Goal: Task Accomplishment & Management: Manage account settings

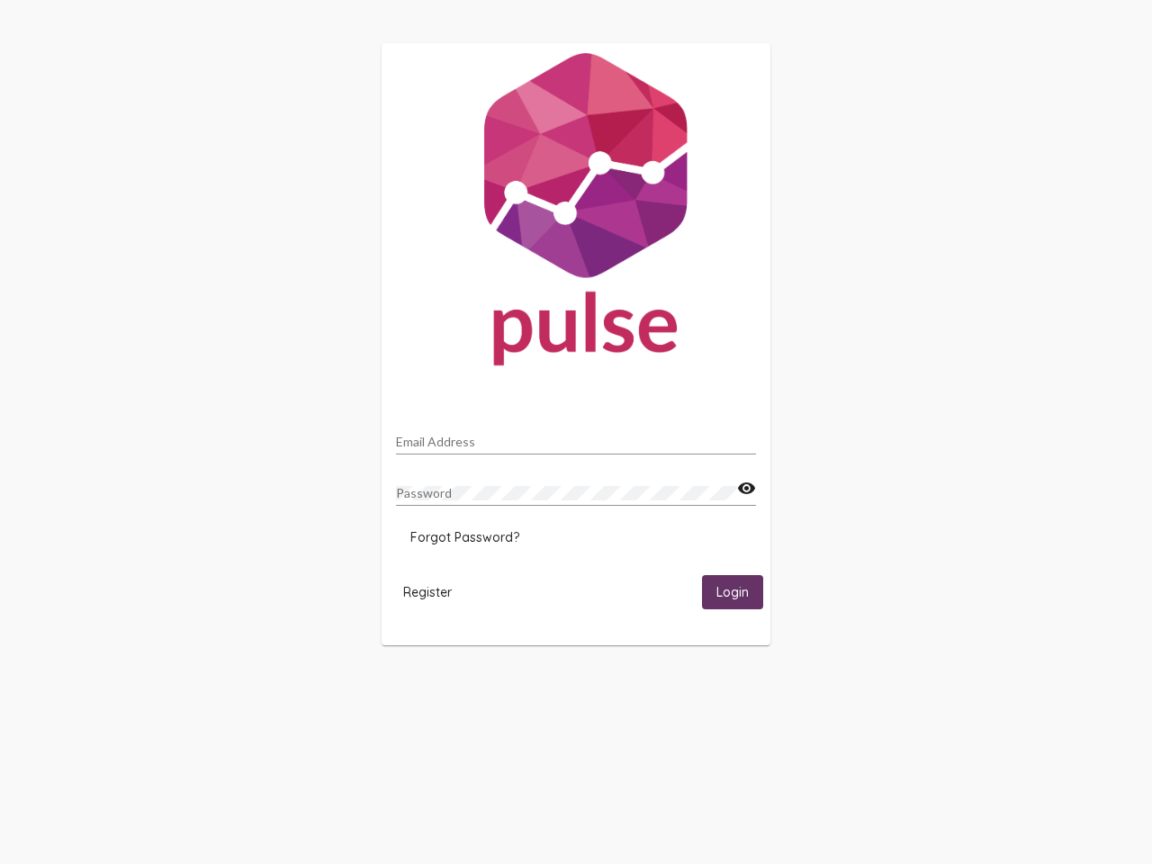
click at [576, 436] on input "Email Address" at bounding box center [576, 442] width 360 height 14
click at [746, 489] on mat-icon "visibility" at bounding box center [746, 489] width 19 height 22
click at [464, 537] on span "Forgot Password?" at bounding box center [464, 537] width 109 height 16
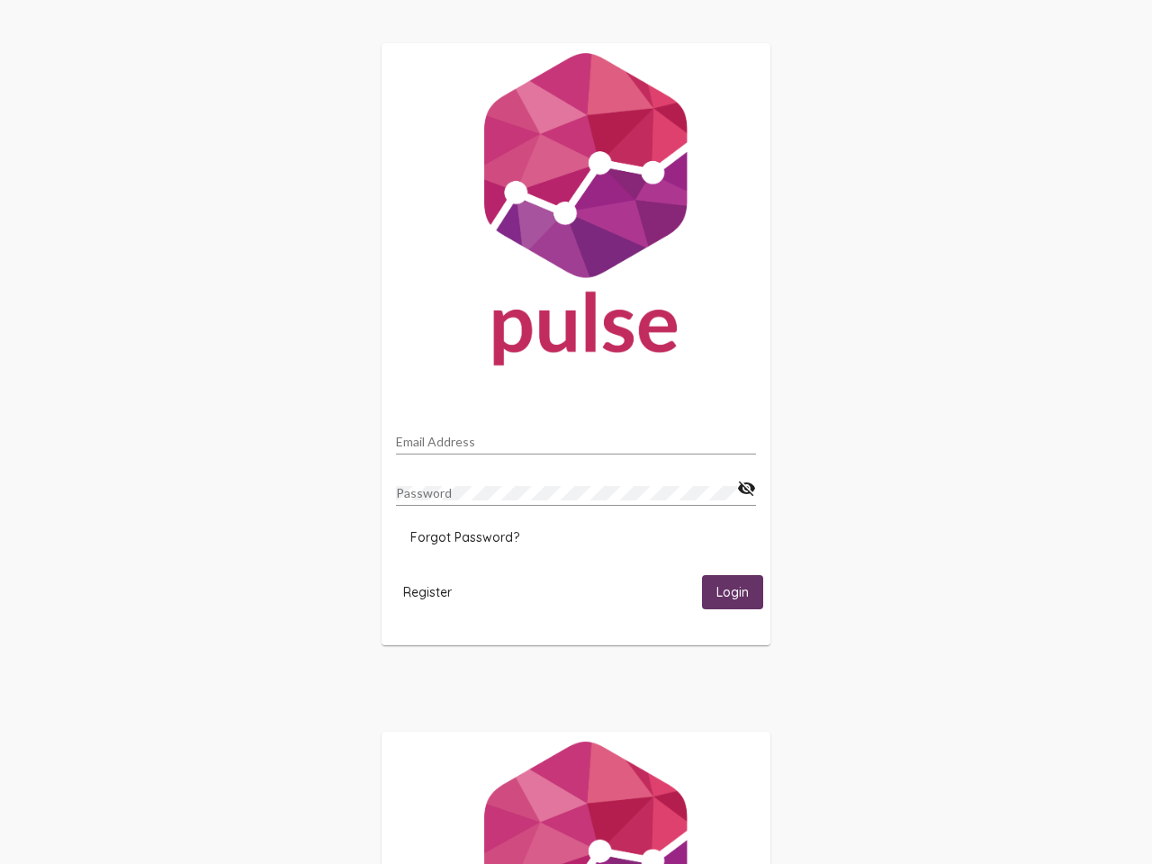
click at [427, 591] on span "Register" at bounding box center [427, 592] width 49 height 16
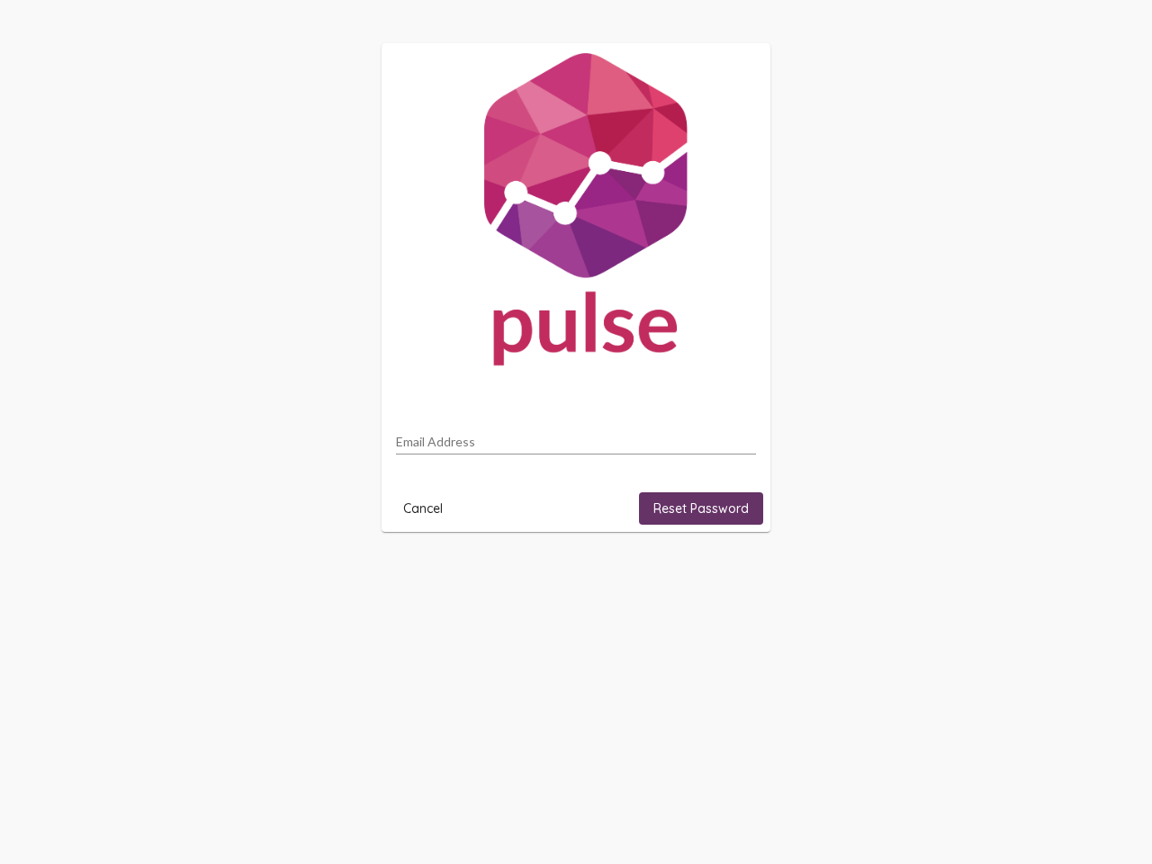
click at [732, 575] on html "Email Address Cancel Reset Password" at bounding box center [576, 287] width 1152 height 575
